Goal: Communication & Community: Answer question/provide support

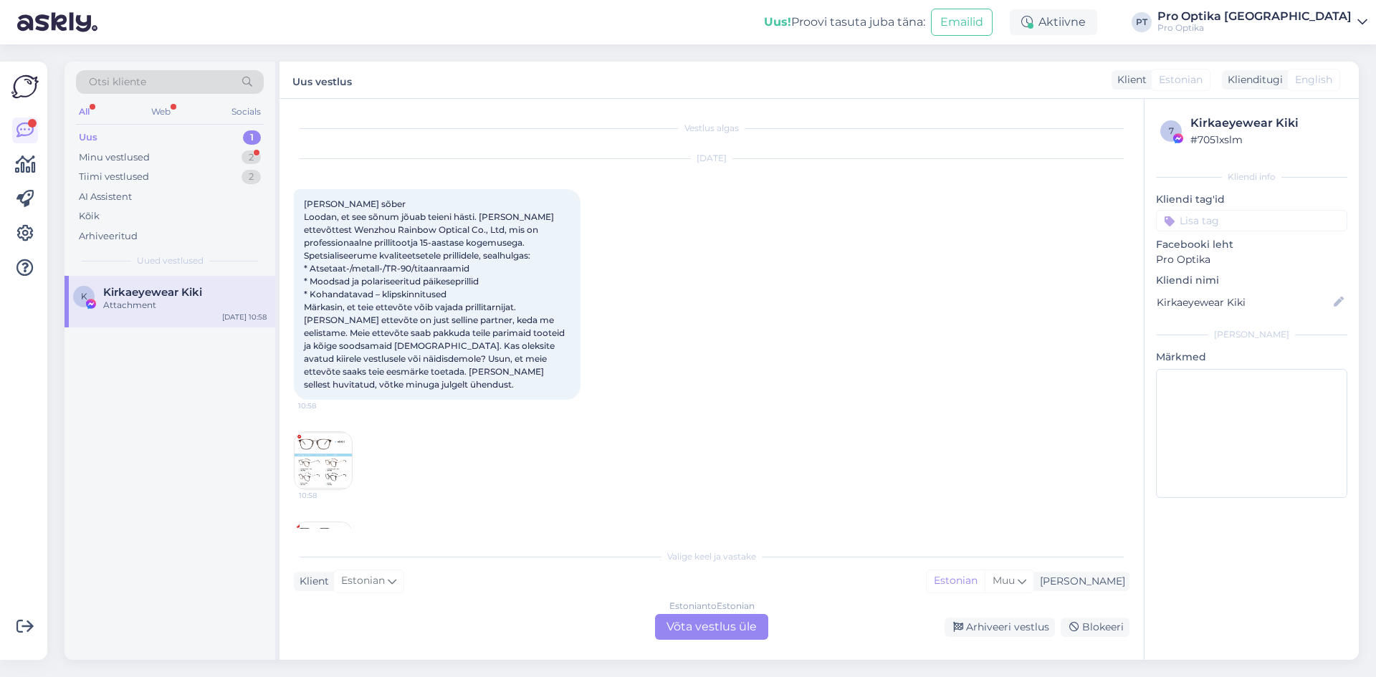
scroll to position [30, 0]
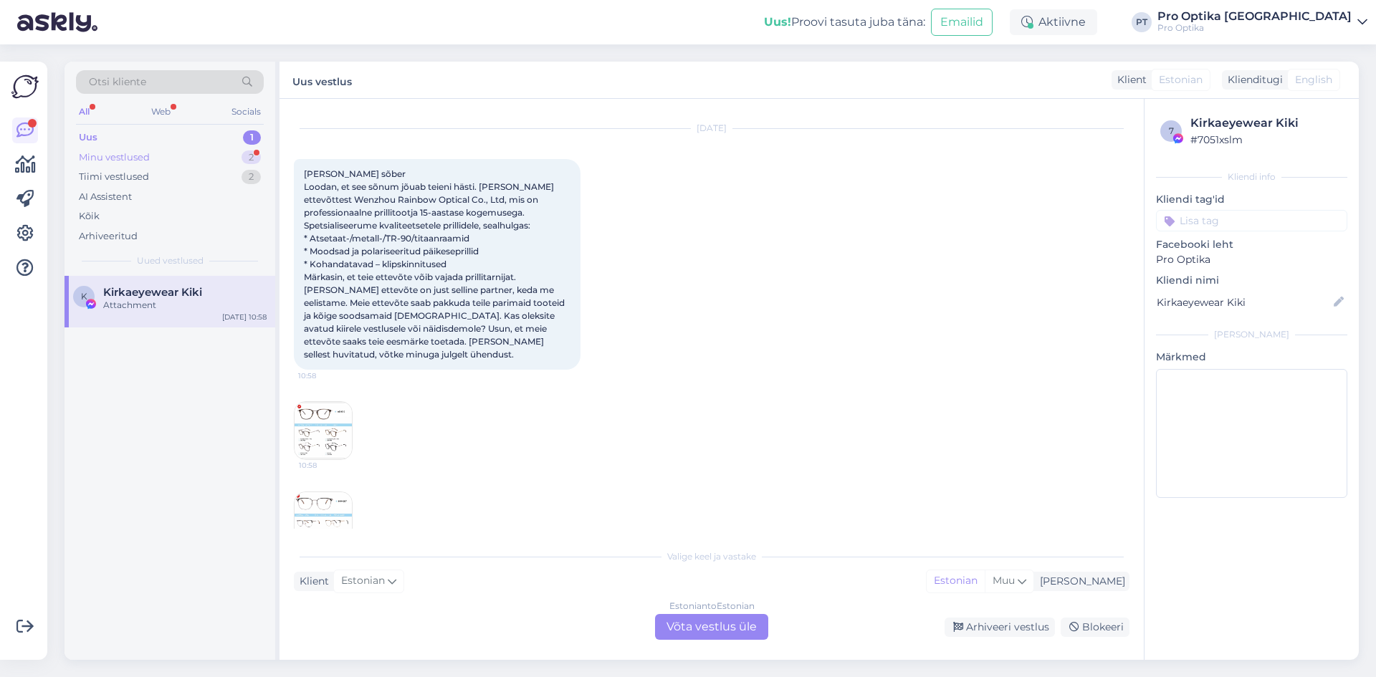
click at [116, 159] on div "Minu vestlused" at bounding box center [114, 157] width 71 height 14
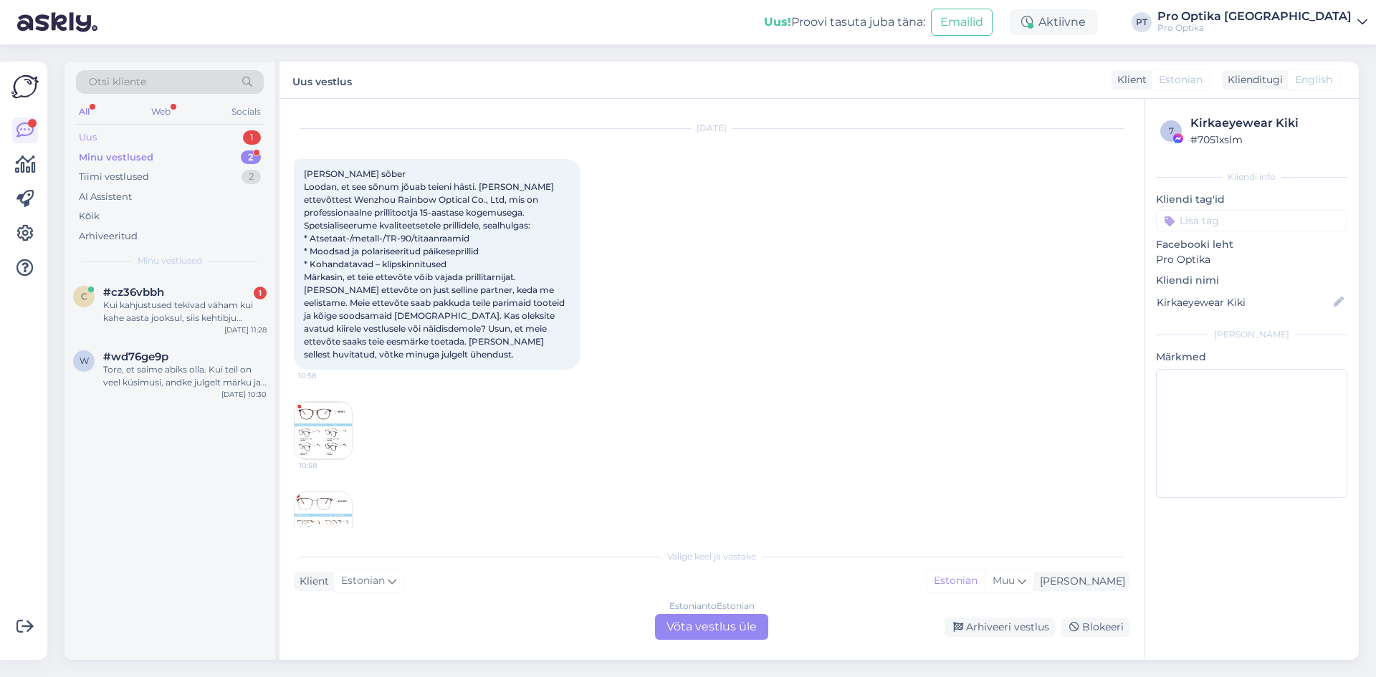
click at [112, 140] on div "Uus 1" at bounding box center [170, 138] width 188 height 20
click at [126, 161] on div "Minu vestlused" at bounding box center [114, 157] width 71 height 14
click at [191, 317] on div "Kui kahjustused tekivad väham kui kahe aasta jooksul, siis kehtibju garantii?" at bounding box center [184, 312] width 163 height 26
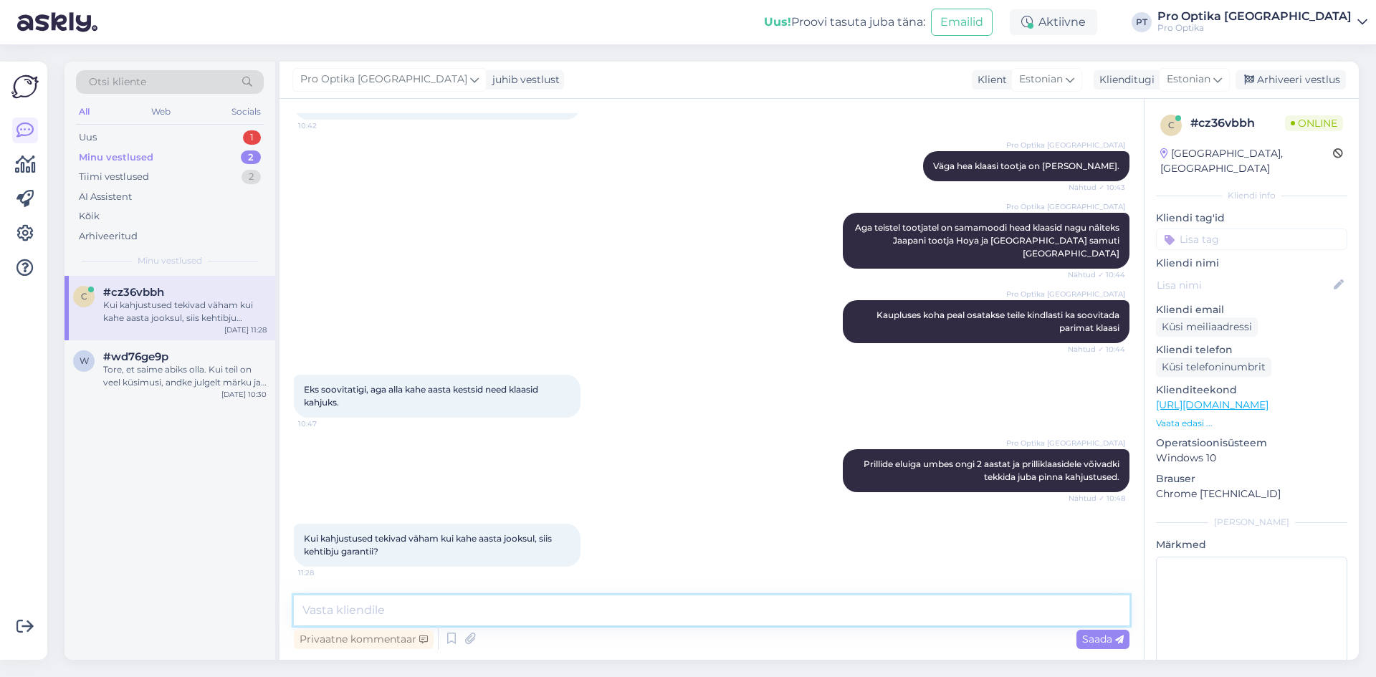
click at [332, 615] on textarea at bounding box center [711, 610] width 835 height 30
type textarea "Ma ei saa"
drag, startPoint x: 366, startPoint y: 607, endPoint x: 259, endPoint y: 617, distance: 107.9
click at [259, 617] on div "Otsi kliente All Web Socials Uus 1 Minu vestlused 2 Tiimi vestlused 2 AI Assist…" at bounding box center [711, 361] width 1294 height 598
paste textarea "[PERSON_NAME] toodet kasutades puudust või defekti, on Sul õigus esitada kaebus…"
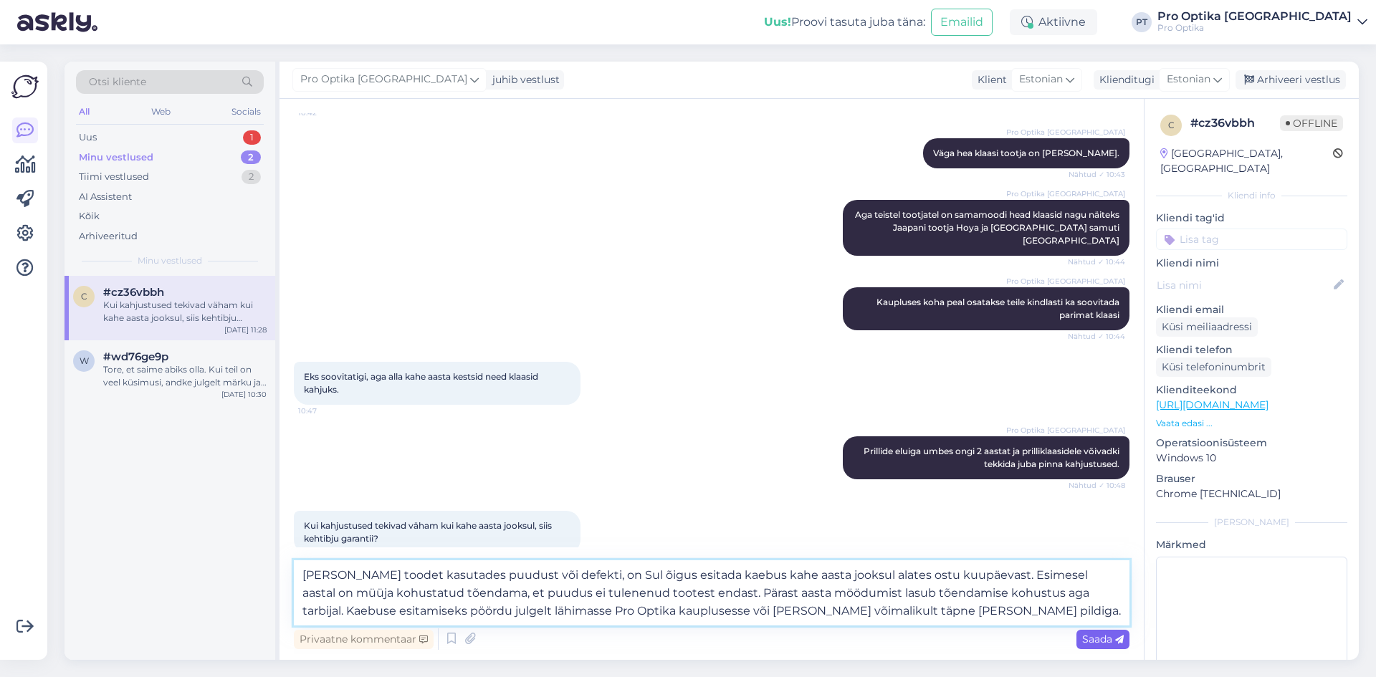
type textarea "[PERSON_NAME] toodet kasutades puudust või defekti, on Sul õigus esitada kaebus…"
click at [1100, 641] on span "Saada" at bounding box center [1103, 639] width 42 height 13
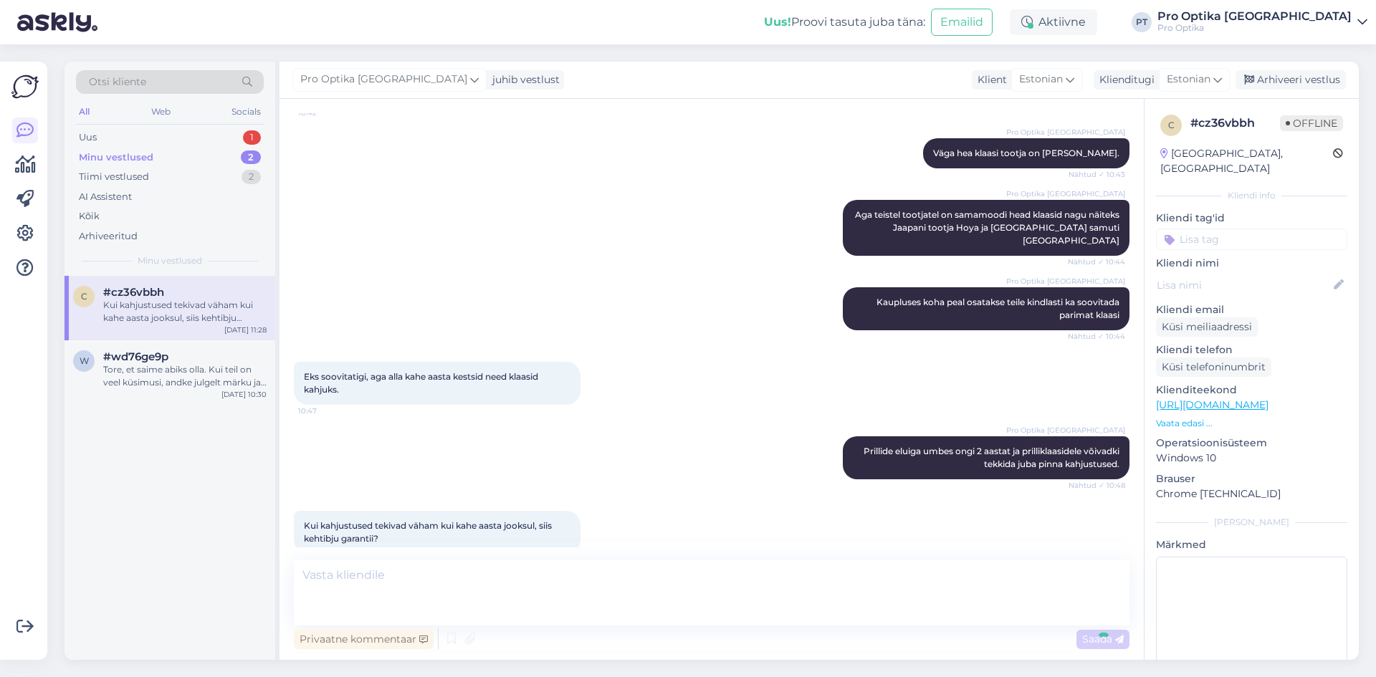
scroll to position [614, 0]
